Goal: Obtain resource: Download file/media

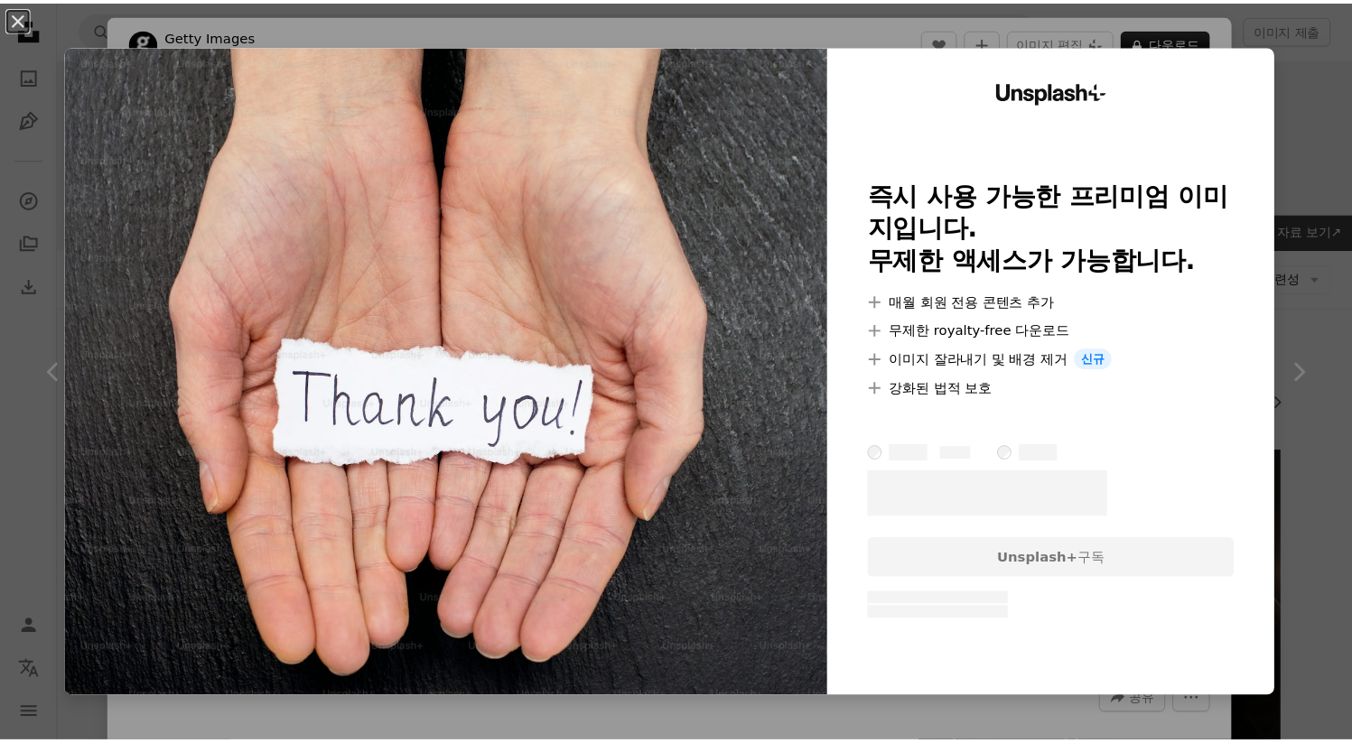
scroll to position [1340, 0]
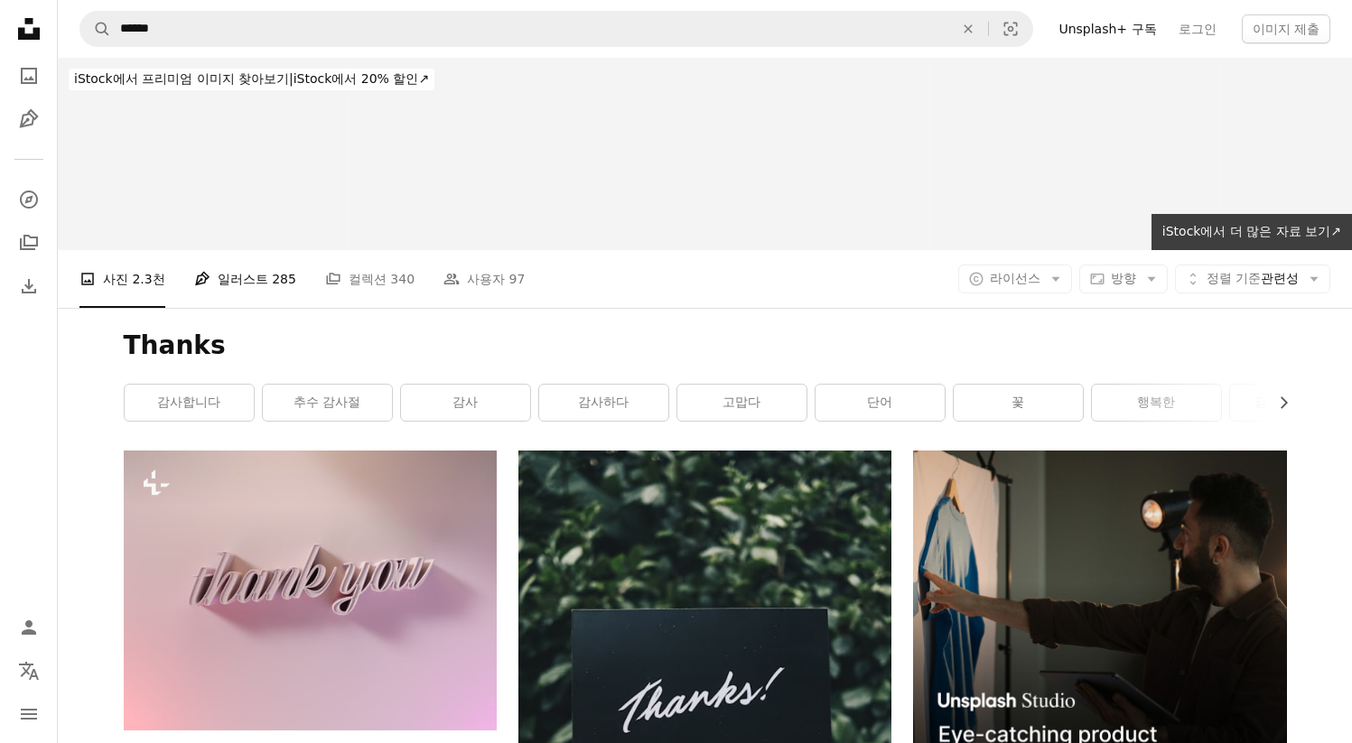
click at [245, 300] on link "Pen Tool 일러스트 285" at bounding box center [245, 279] width 102 height 58
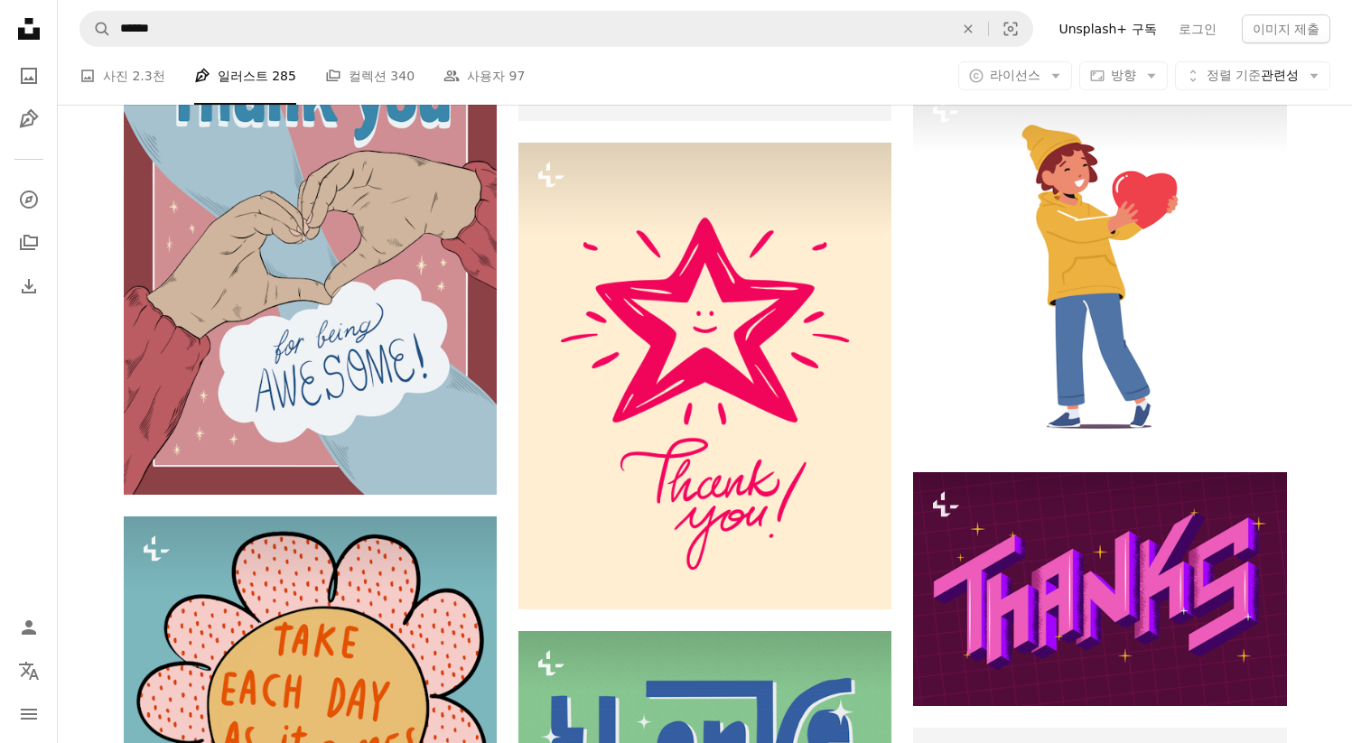
scroll to position [2013, 0]
